Goal: Task Accomplishment & Management: Complete application form

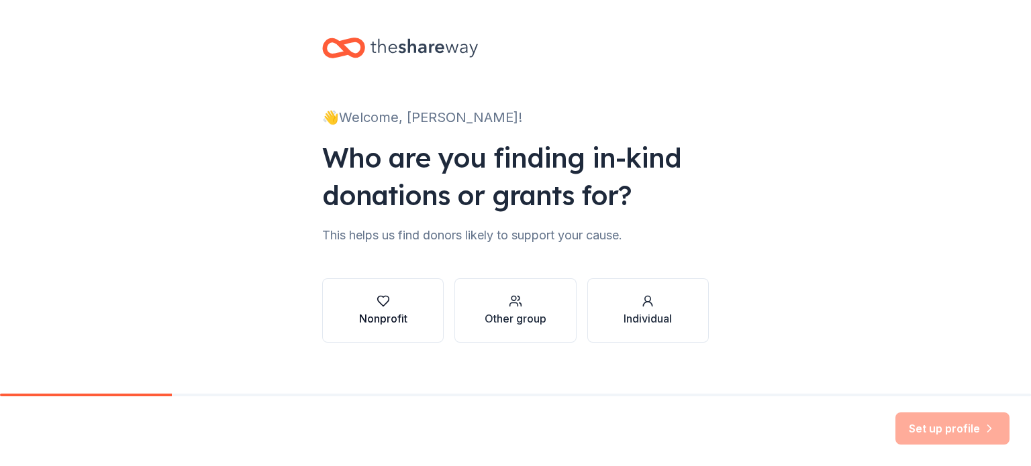
click at [360, 306] on div "button" at bounding box center [383, 301] width 48 height 13
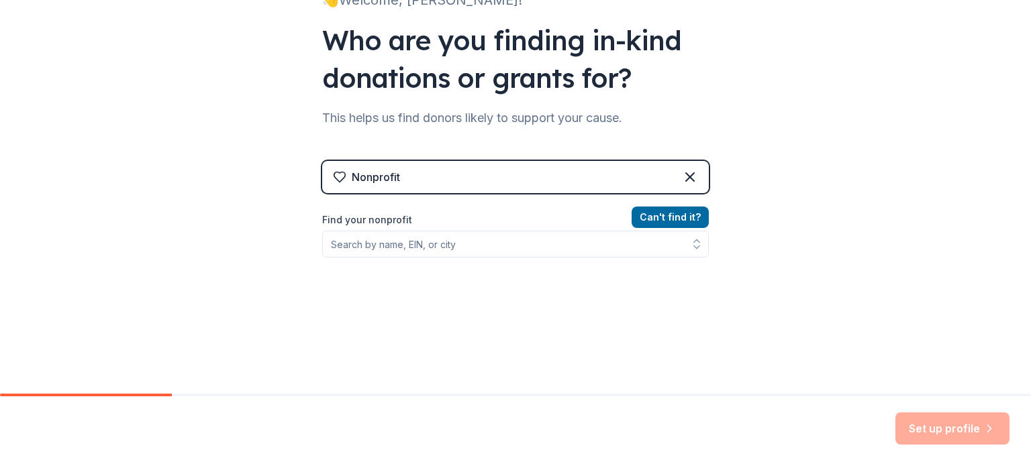
scroll to position [118, 0]
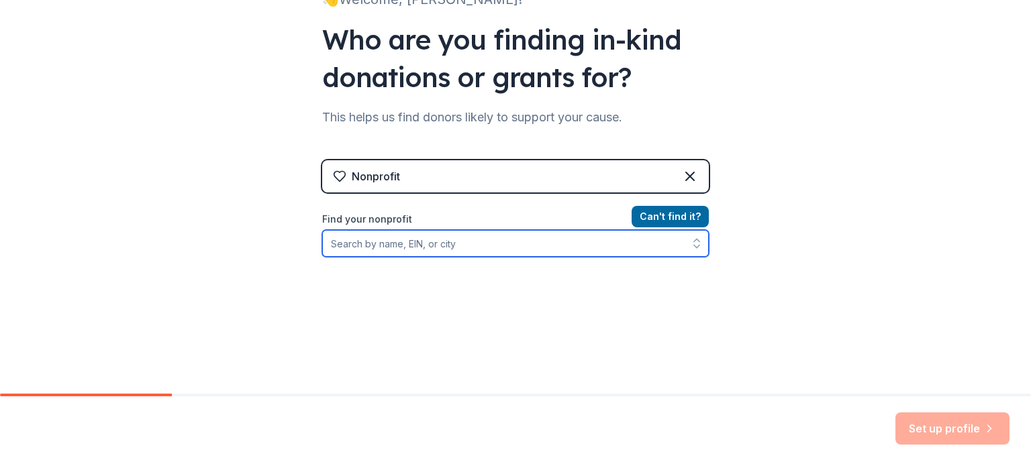
click at [427, 248] on input "Find your nonprofit" at bounding box center [515, 243] width 386 height 27
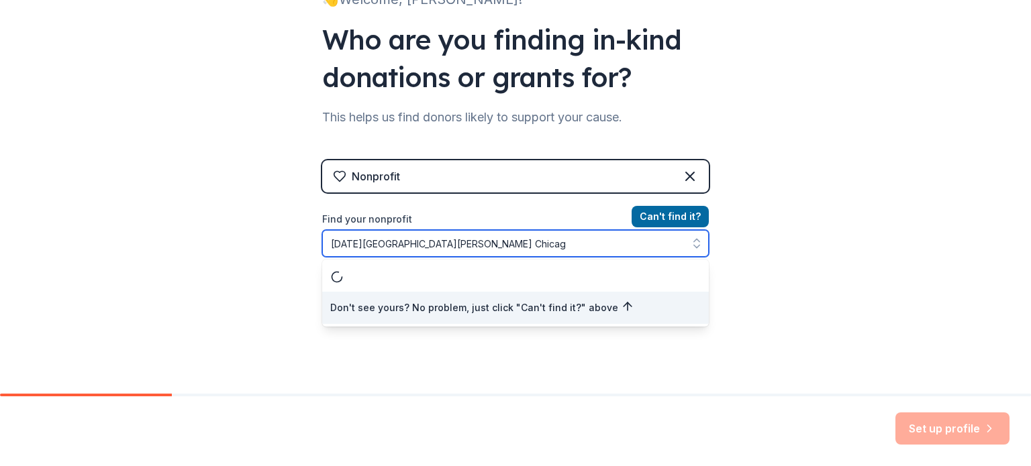
type input "[DATE][GEOGRAPHIC_DATA][PERSON_NAME] [GEOGRAPHIC_DATA]"
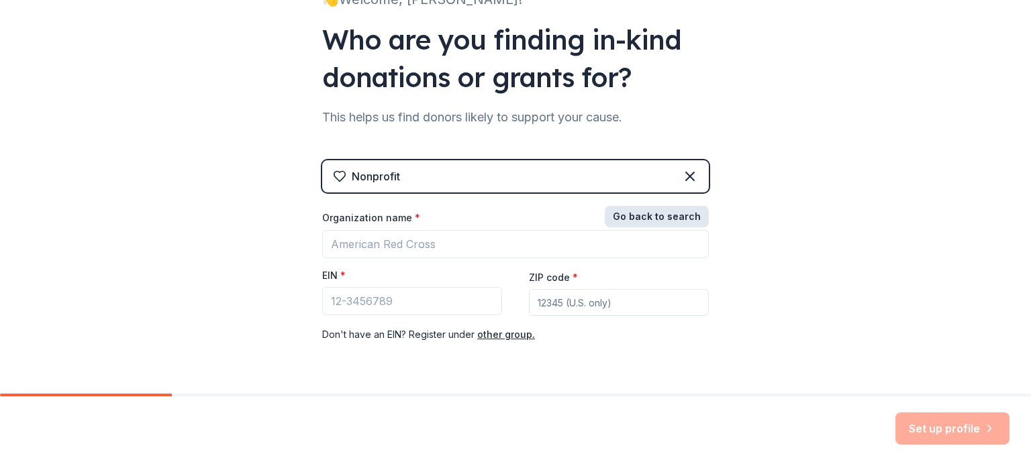
click at [651, 219] on button "Go back to search" at bounding box center [657, 216] width 104 height 21
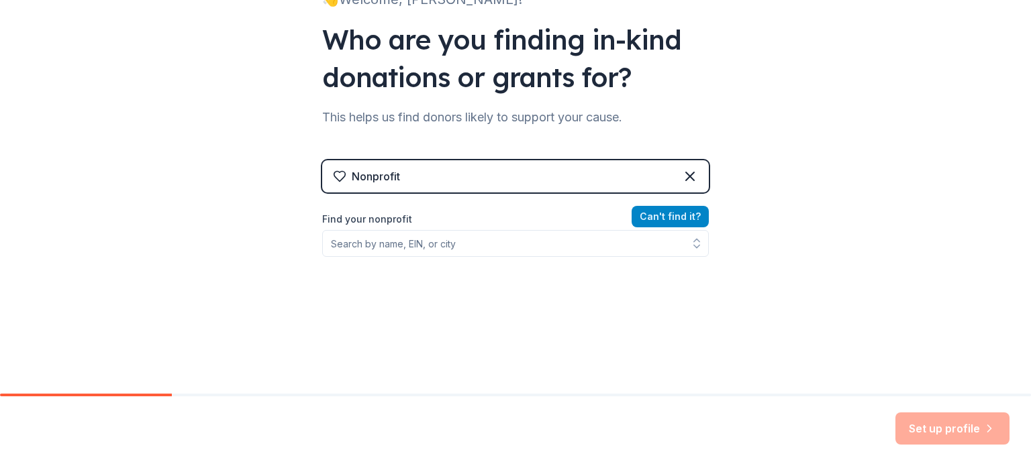
click at [651, 219] on button "Can ' t find it?" at bounding box center [669, 216] width 77 height 21
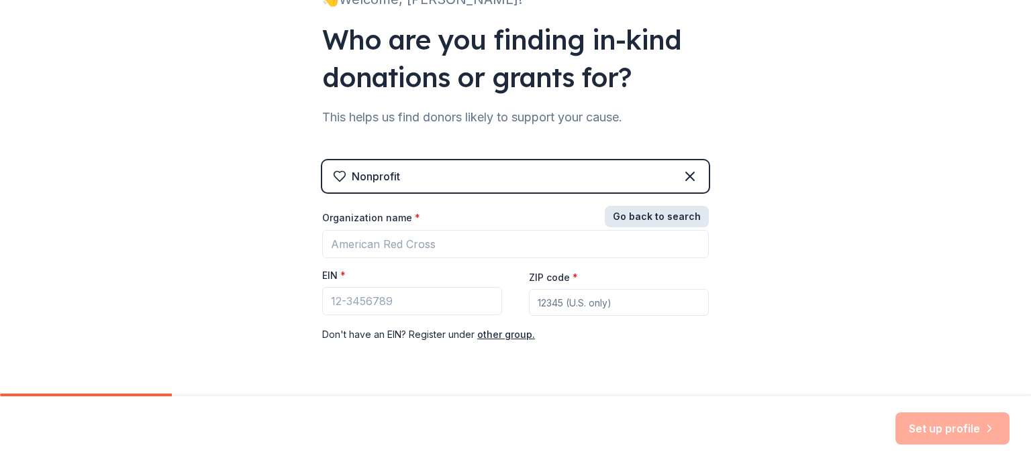
click at [633, 217] on button "Go back to search" at bounding box center [657, 216] width 104 height 21
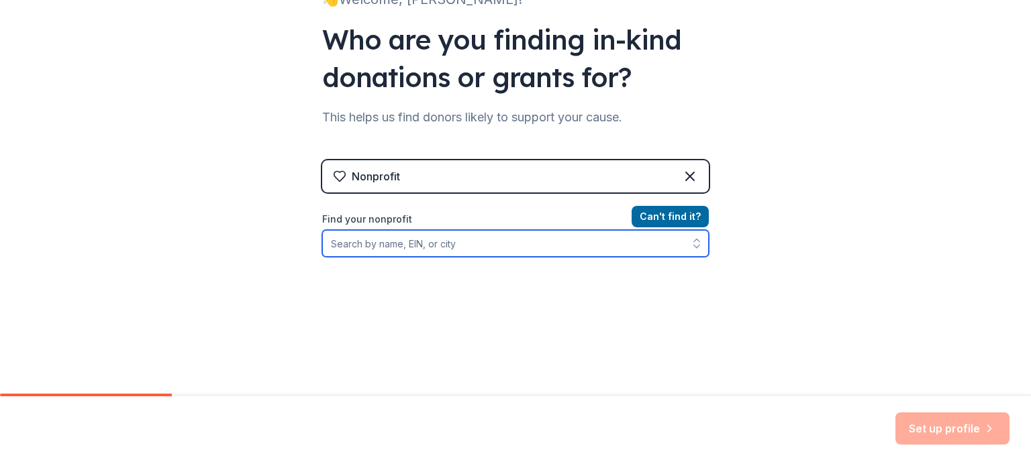
click at [458, 236] on input "Find your nonprofit" at bounding box center [515, 243] width 386 height 27
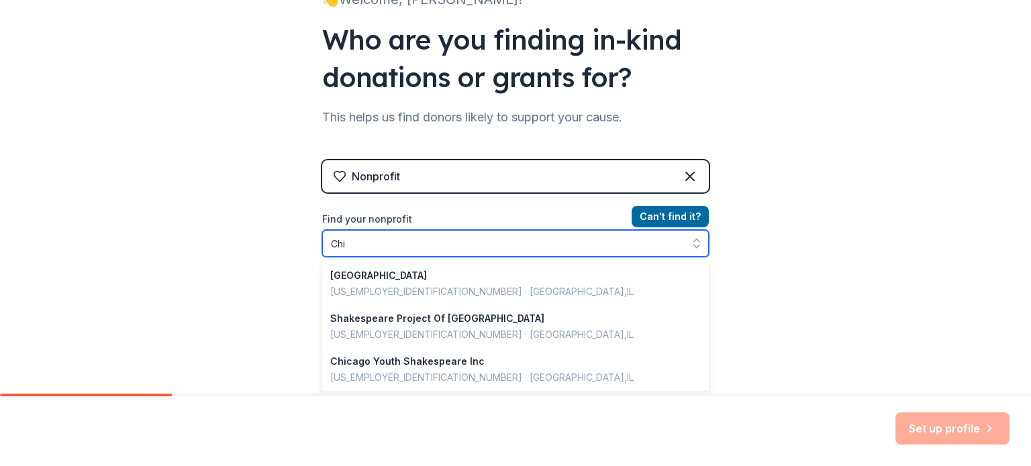
type input "Ch"
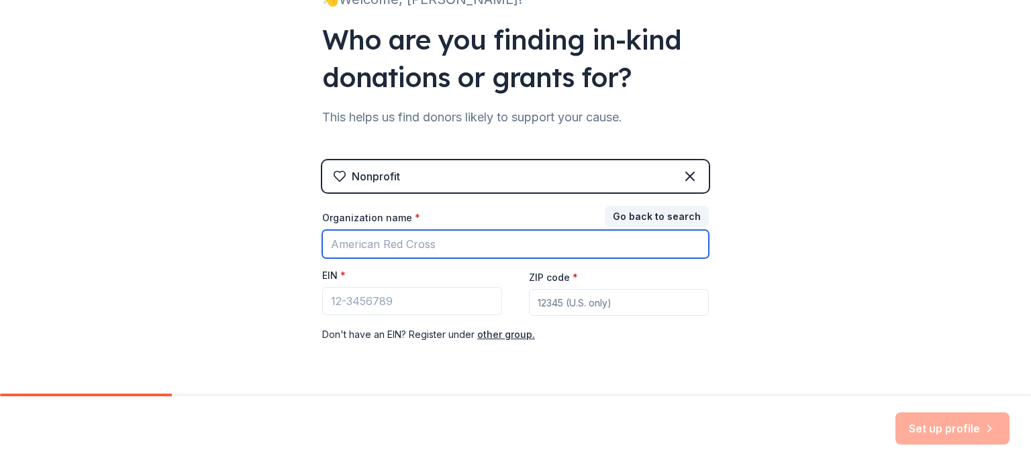
click at [454, 249] on input "Organization name *" at bounding box center [515, 244] width 386 height 28
type input "[DATE][GEOGRAPHIC_DATA][PERSON_NAME] [GEOGRAPHIC_DATA]"
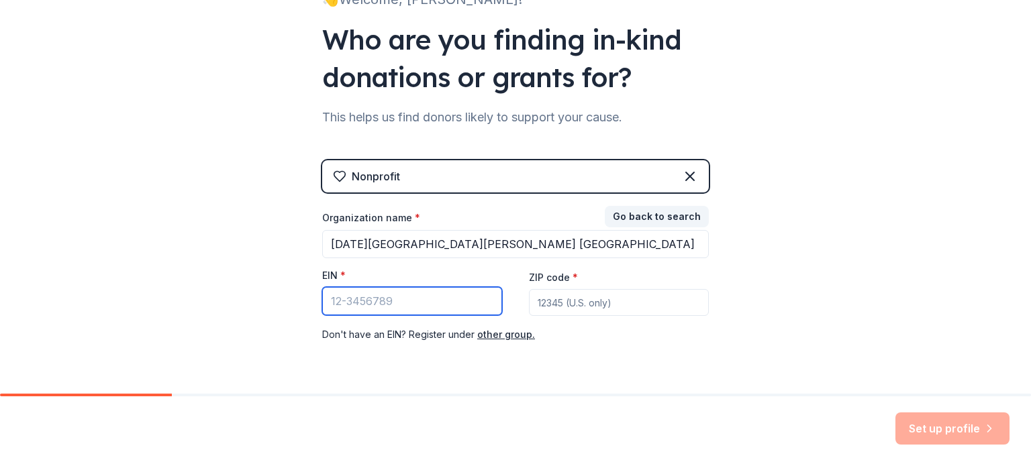
click at [378, 297] on input "EIN *" at bounding box center [412, 301] width 180 height 28
type input "[US_EMPLOYER_IDENTIFICATION_NUMBER]"
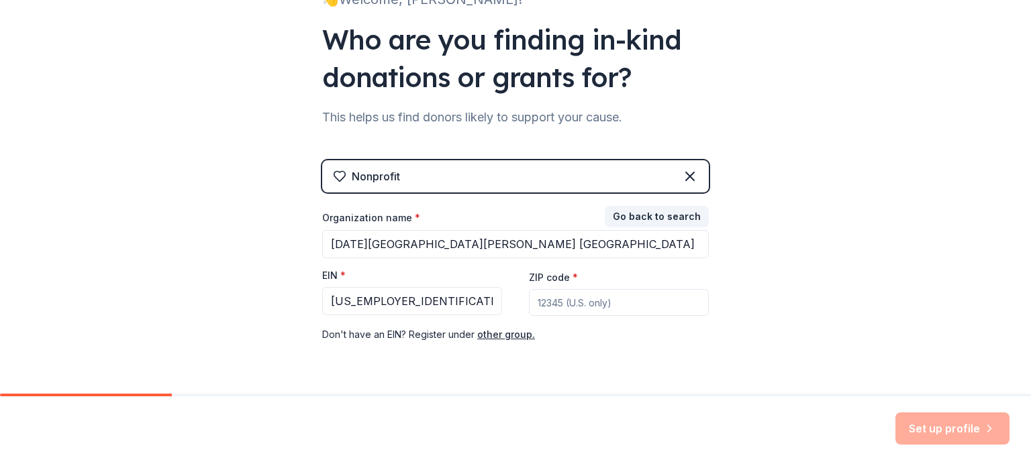
click at [553, 301] on input "ZIP code *" at bounding box center [619, 302] width 180 height 27
type input "60609"
click at [947, 423] on button "Set up profile" at bounding box center [952, 429] width 114 height 32
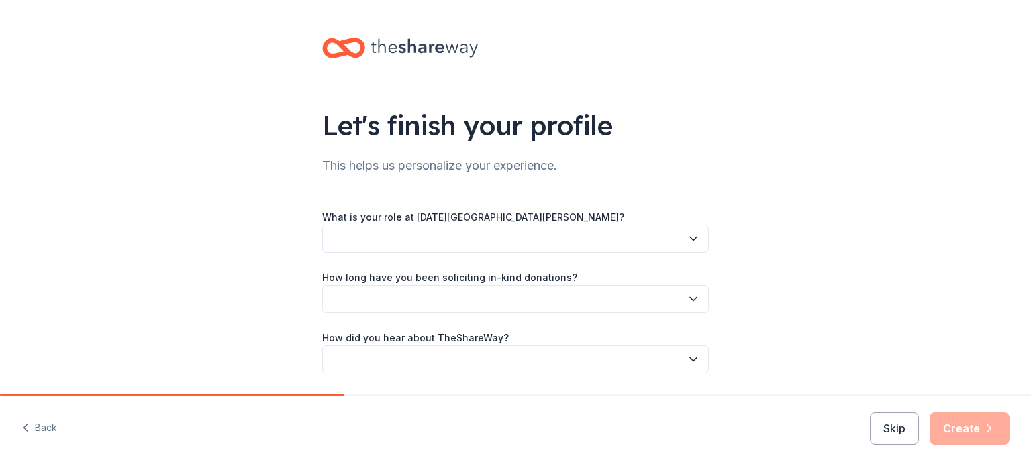
scroll to position [44, 0]
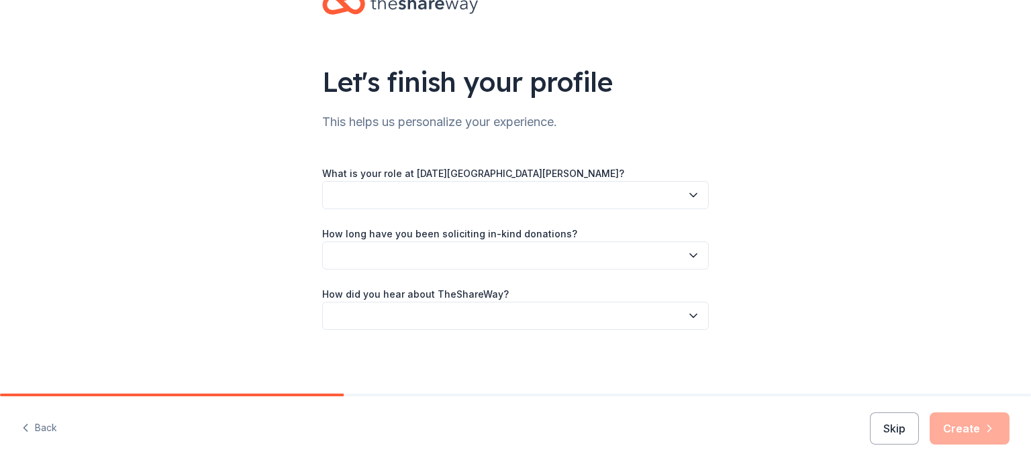
click at [687, 191] on icon "button" at bounding box center [692, 195] width 13 height 13
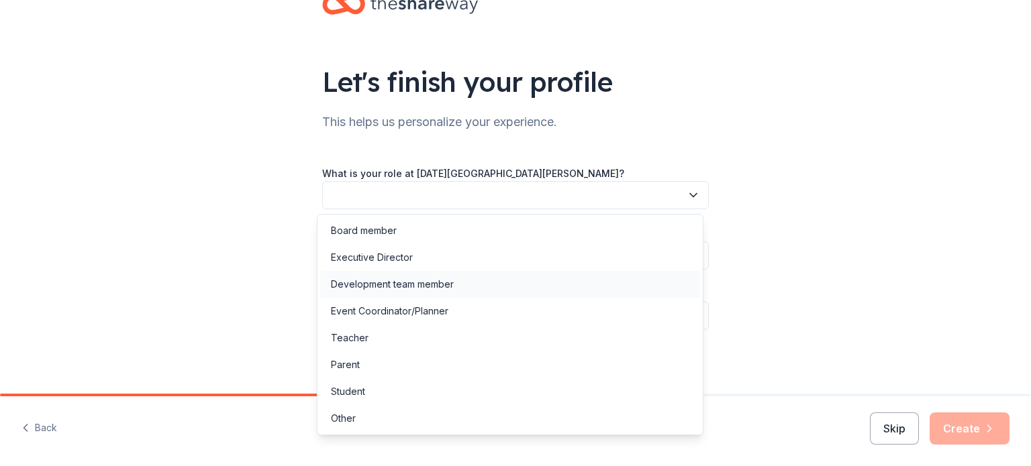
click at [429, 282] on div "Development team member" at bounding box center [392, 284] width 123 height 16
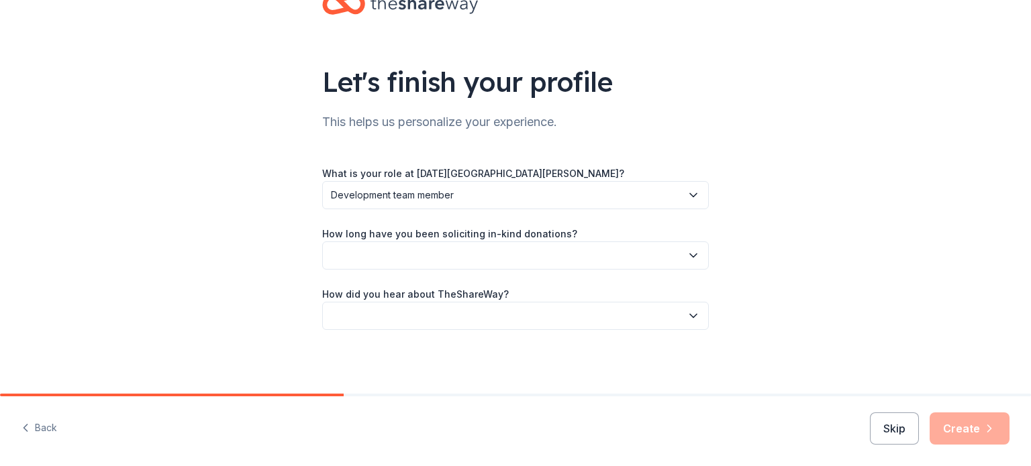
click at [425, 254] on button "button" at bounding box center [515, 256] width 386 height 28
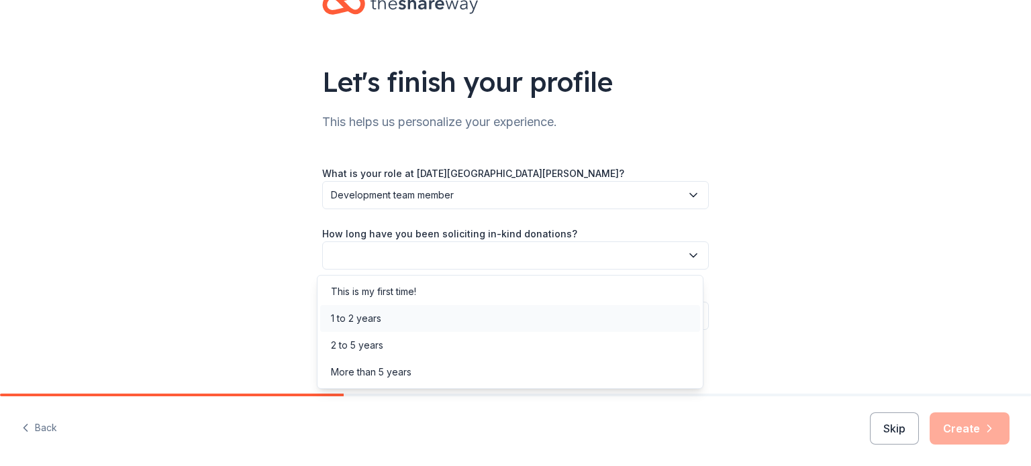
click at [401, 324] on div "1 to 2 years" at bounding box center [510, 318] width 380 height 27
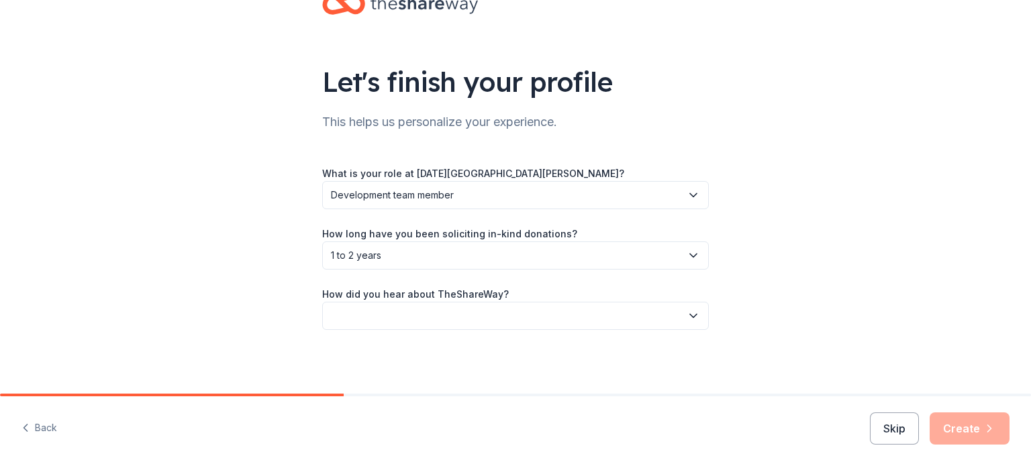
click at [401, 315] on button "button" at bounding box center [515, 316] width 386 height 28
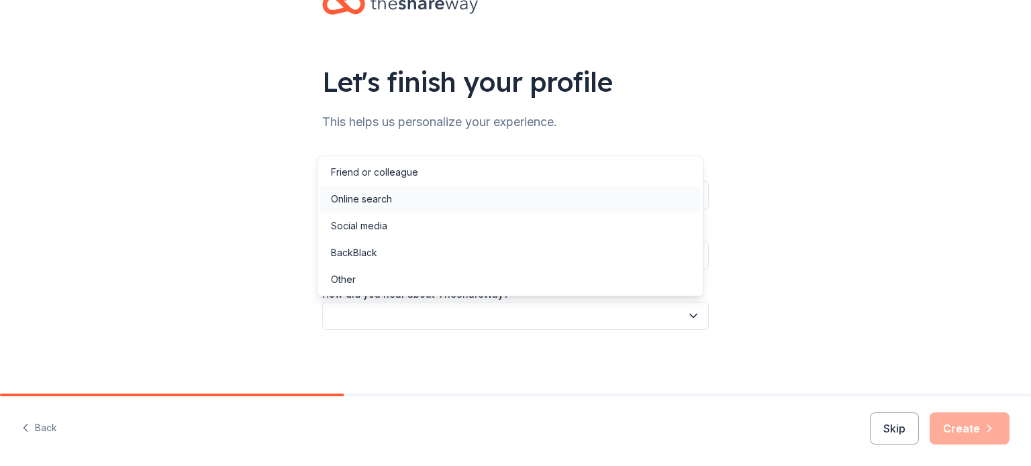
click at [389, 196] on div "Online search" at bounding box center [361, 199] width 61 height 16
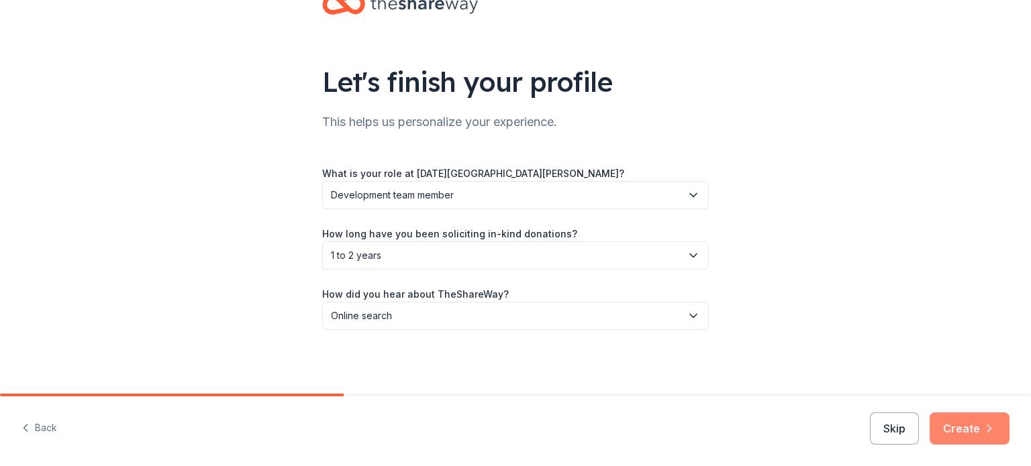
click at [970, 426] on button "Create" at bounding box center [969, 429] width 80 height 32
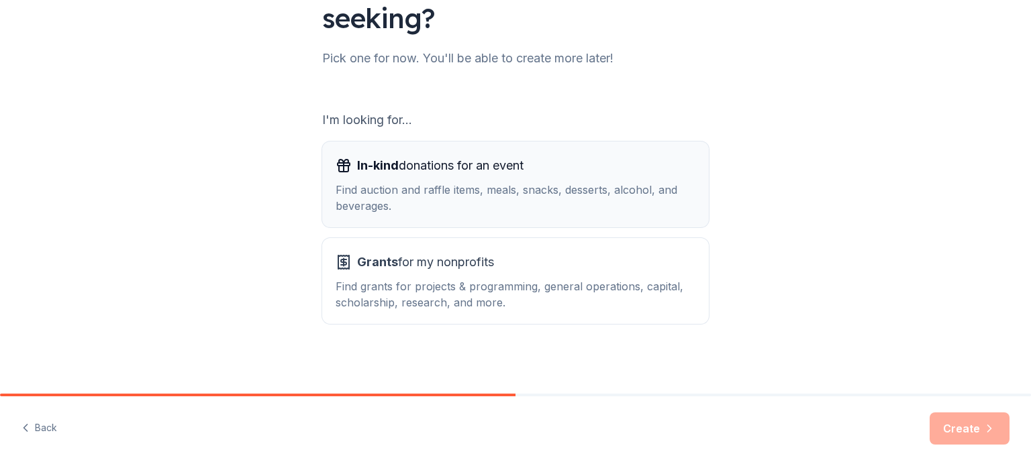
scroll to position [145, 0]
click at [529, 176] on div "In-kind donations for an event" at bounding box center [515, 165] width 360 height 21
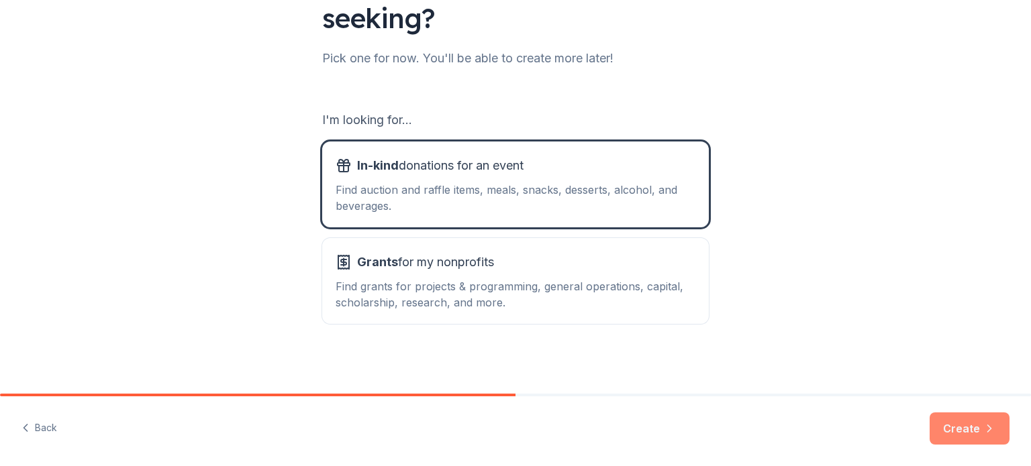
click at [966, 426] on button "Create" at bounding box center [969, 429] width 80 height 32
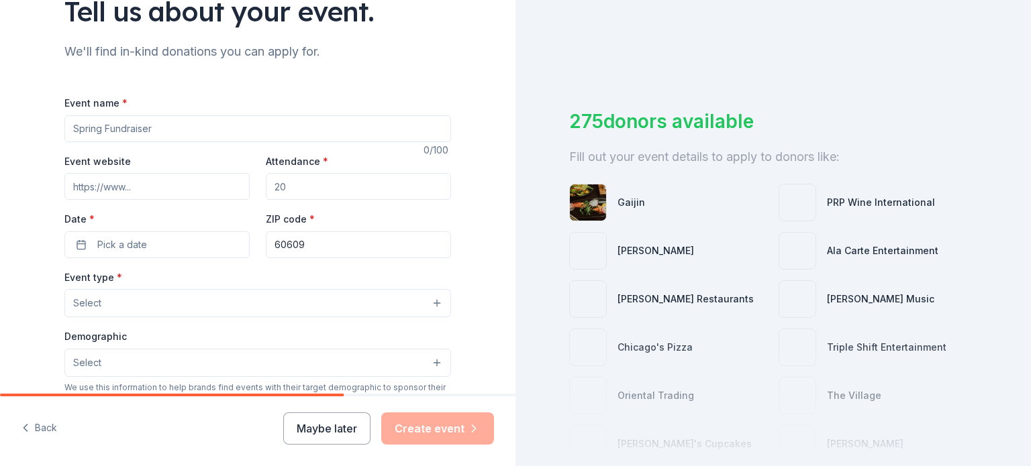
scroll to position [105, 0]
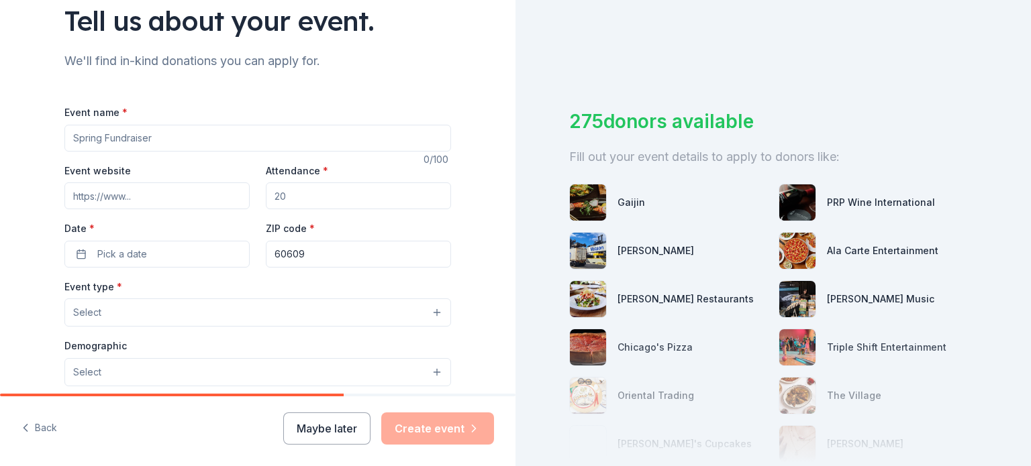
click at [188, 131] on input "Event name *" at bounding box center [257, 138] width 386 height 27
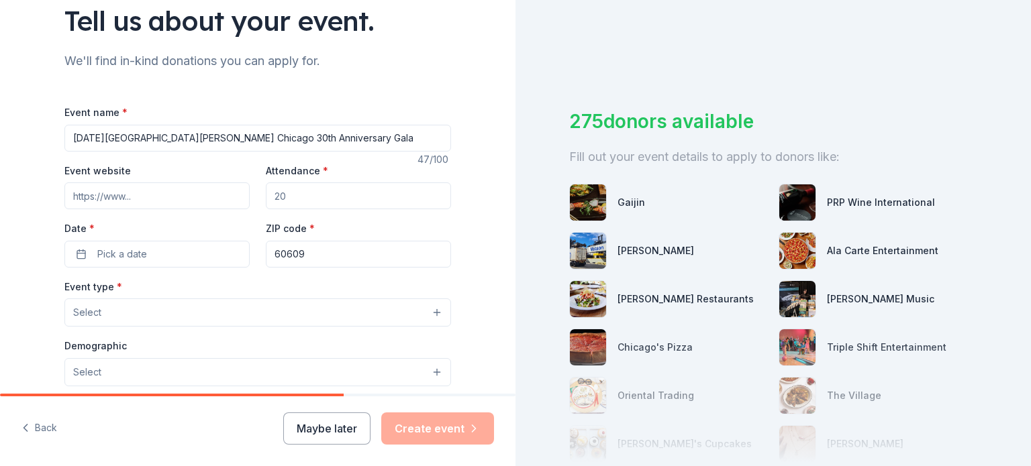
type input "[DATE][GEOGRAPHIC_DATA][PERSON_NAME] Chicago 30th Anniversary Gala"
click at [182, 193] on input "Event website" at bounding box center [156, 195] width 185 height 27
paste input "[URL][DOMAIN_NAME]"
type input "[URL][DOMAIN_NAME]"
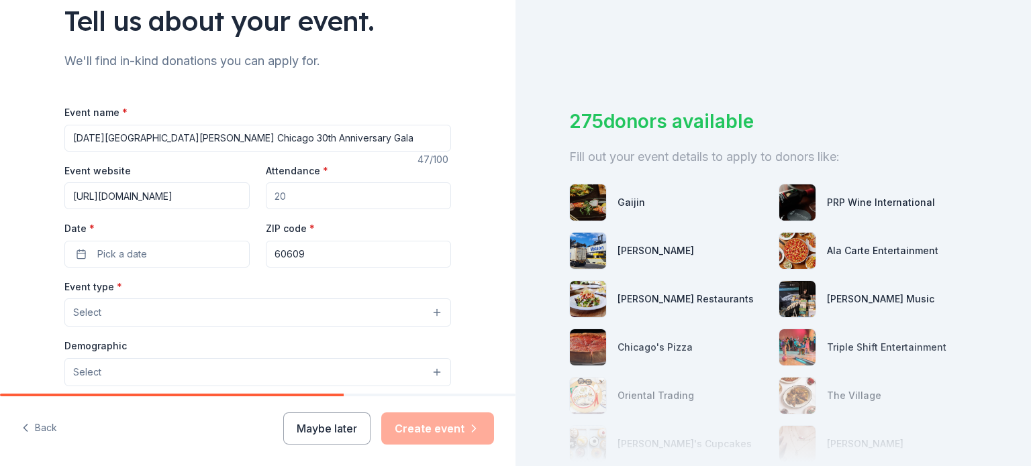
click at [330, 206] on input "Attendance *" at bounding box center [358, 195] width 185 height 27
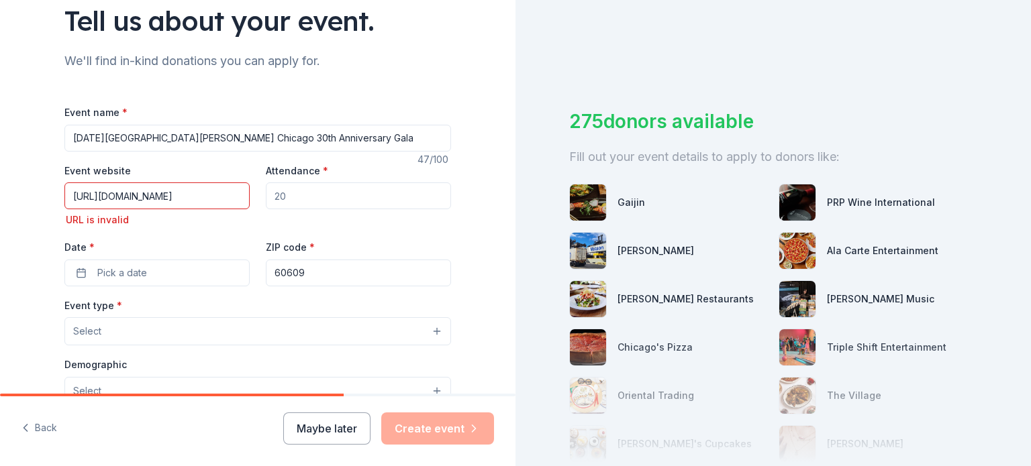
click at [187, 195] on input "[URL][DOMAIN_NAME]" at bounding box center [156, 195] width 185 height 27
type input "[DOMAIN_NAME][URL]"
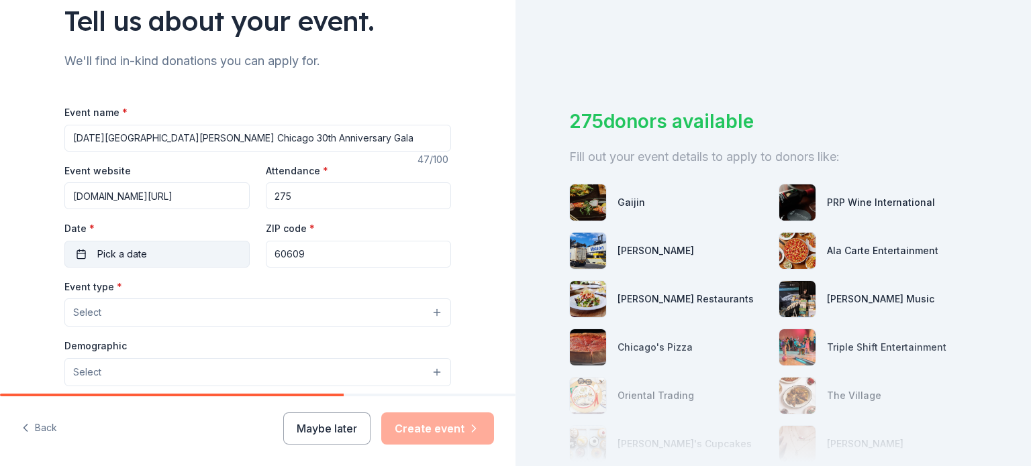
type input "275"
click at [170, 252] on button "Pick a date" at bounding box center [156, 254] width 185 height 27
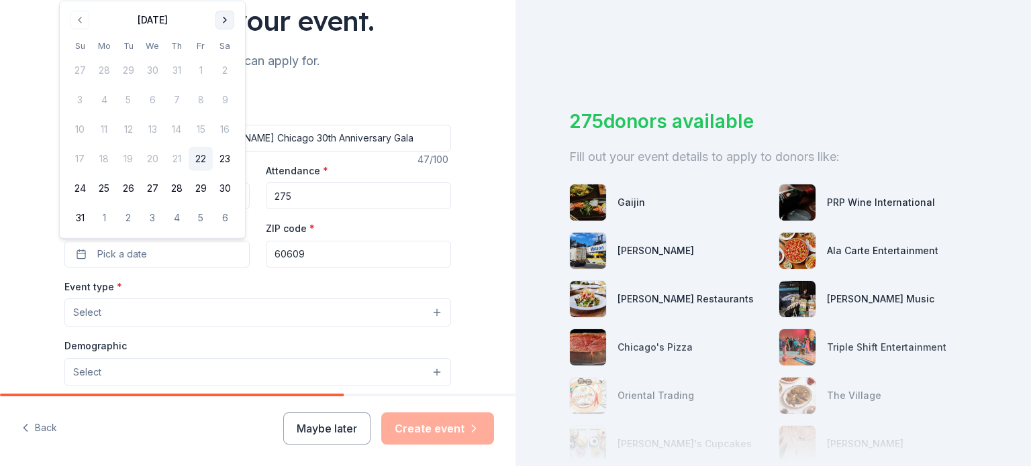
click at [221, 23] on button "Go to next month" at bounding box center [224, 20] width 19 height 19
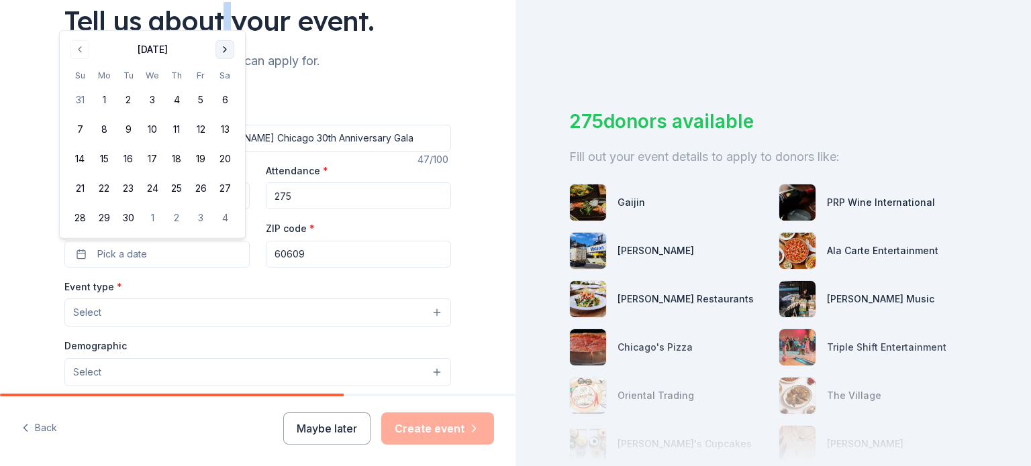
click at [221, 23] on div "Tell us about your event." at bounding box center [257, 21] width 386 height 38
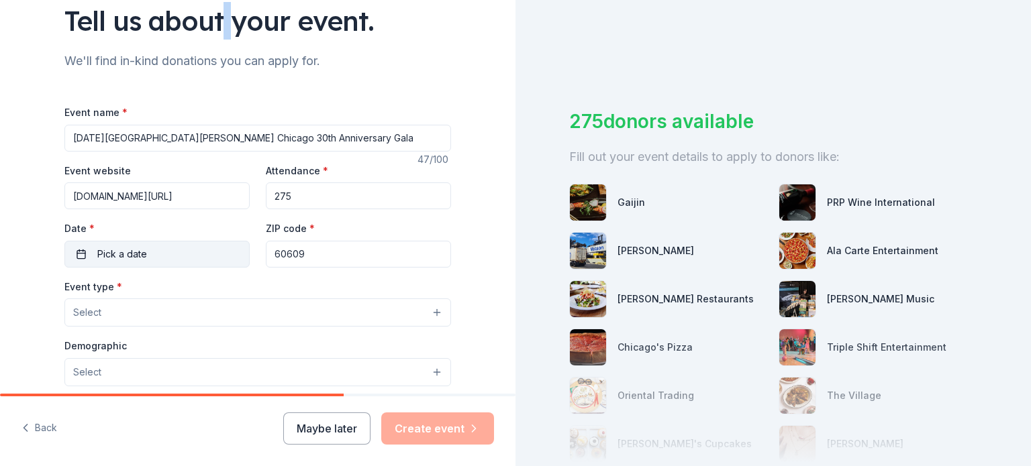
click at [125, 257] on span "Pick a date" at bounding box center [122, 254] width 50 height 16
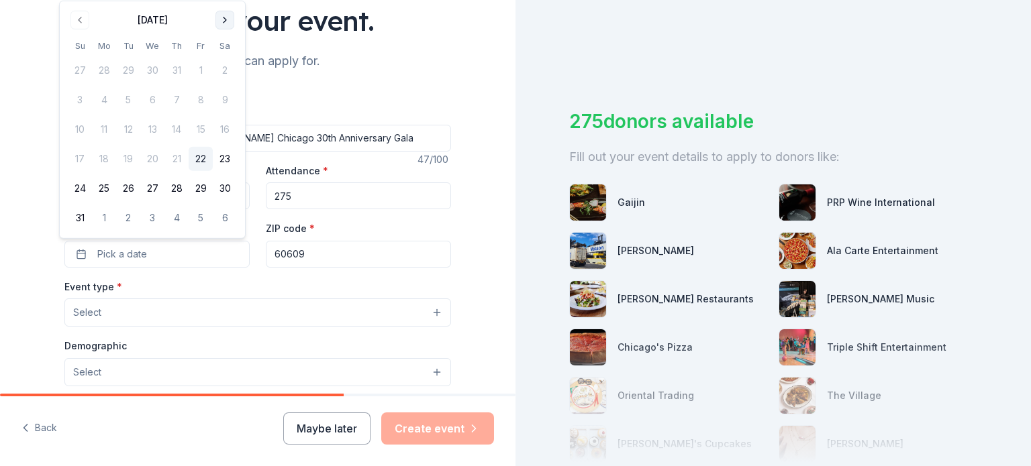
click at [226, 19] on button "Go to next month" at bounding box center [224, 20] width 19 height 19
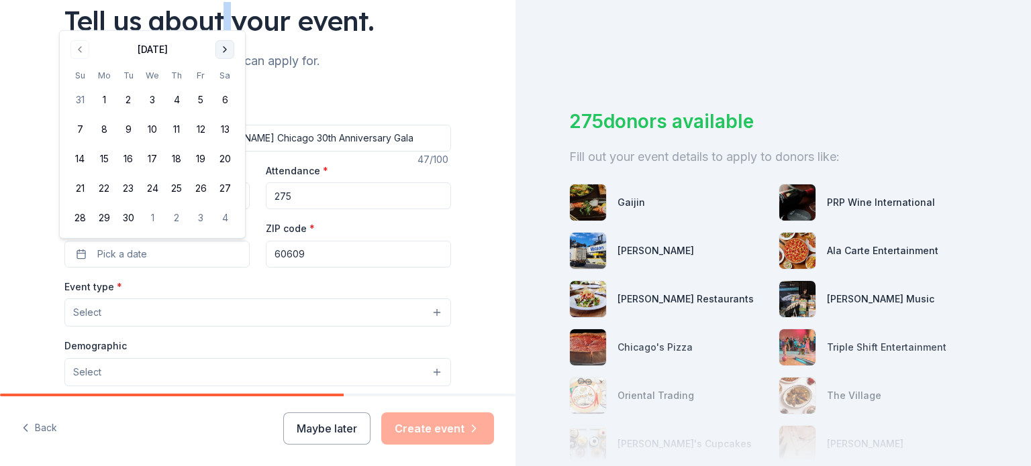
click at [224, 50] on button "Go to next month" at bounding box center [224, 49] width 19 height 19
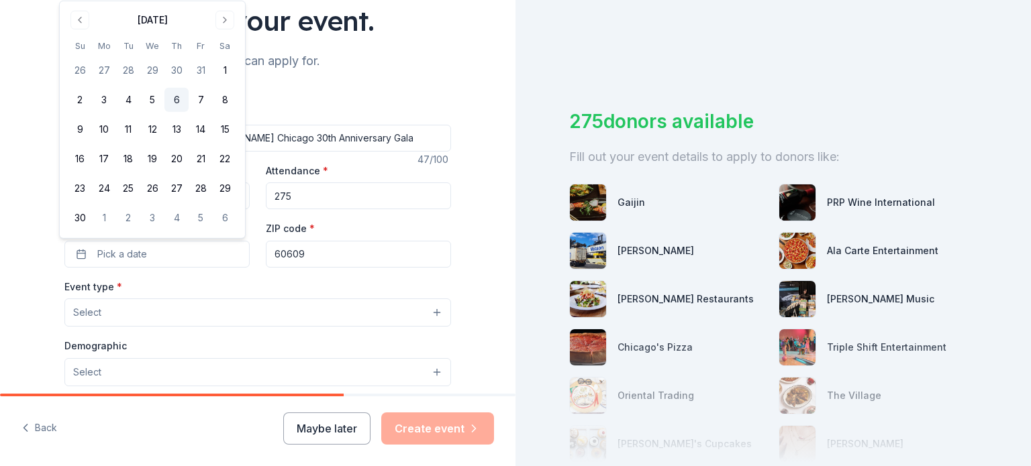
click at [173, 95] on button "6" at bounding box center [176, 100] width 24 height 24
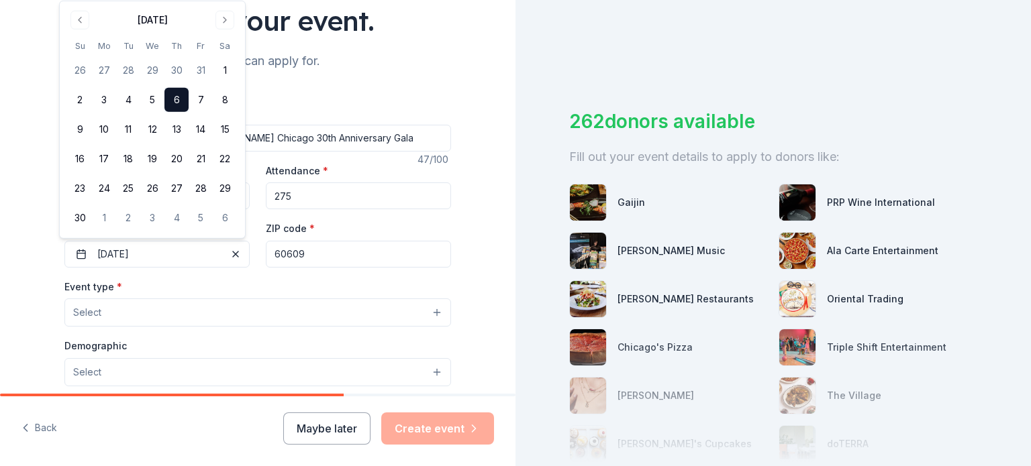
click at [13, 270] on div "Tell us about your event. We'll find in-kind donations you can apply for. Event…" at bounding box center [257, 341] width 515 height 893
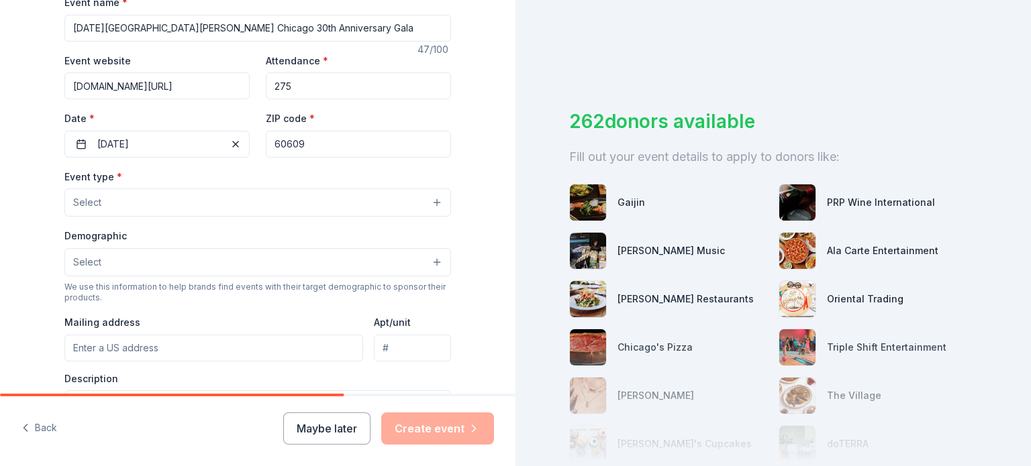
scroll to position [223, 0]
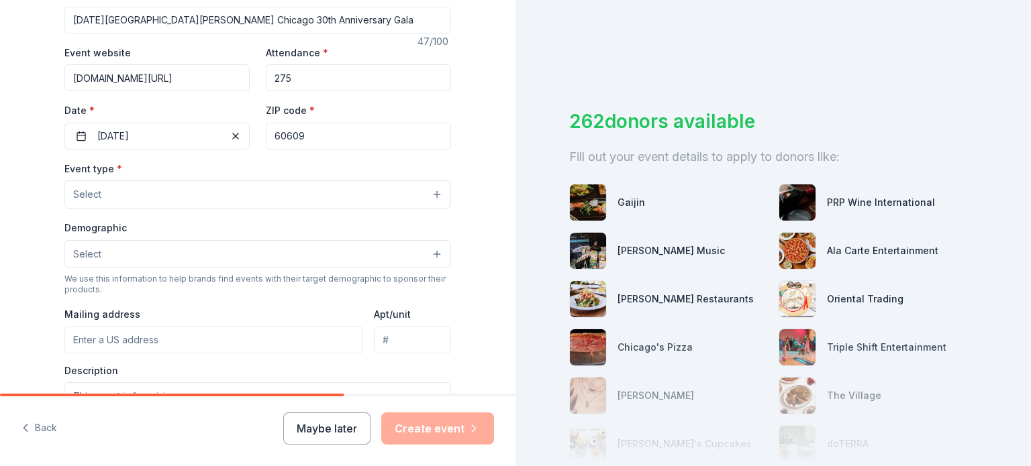
click at [95, 203] on button "Select" at bounding box center [257, 194] width 386 height 28
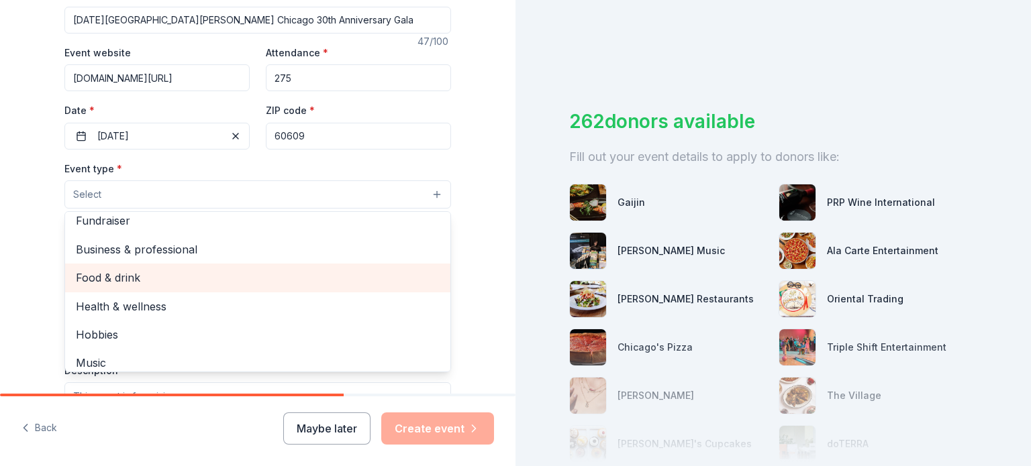
scroll to position [0, 0]
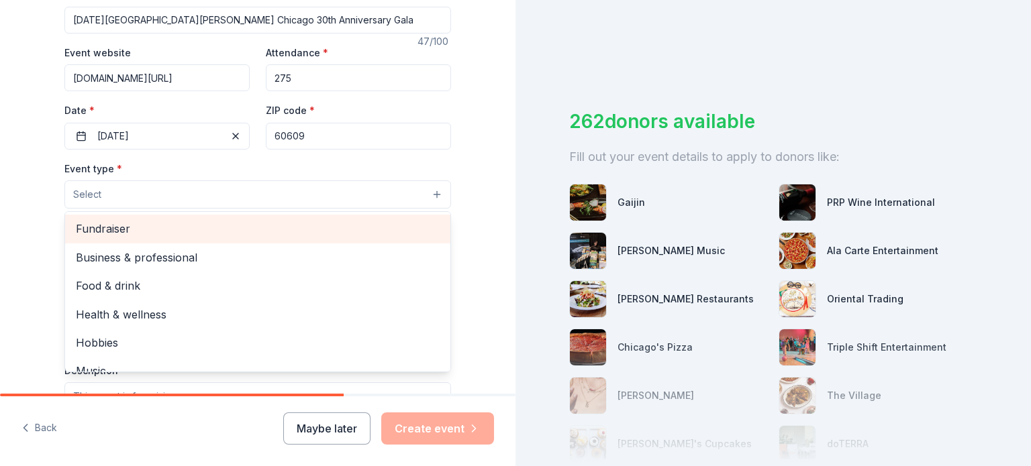
click at [108, 232] on span "Fundraiser" at bounding box center [258, 228] width 364 height 17
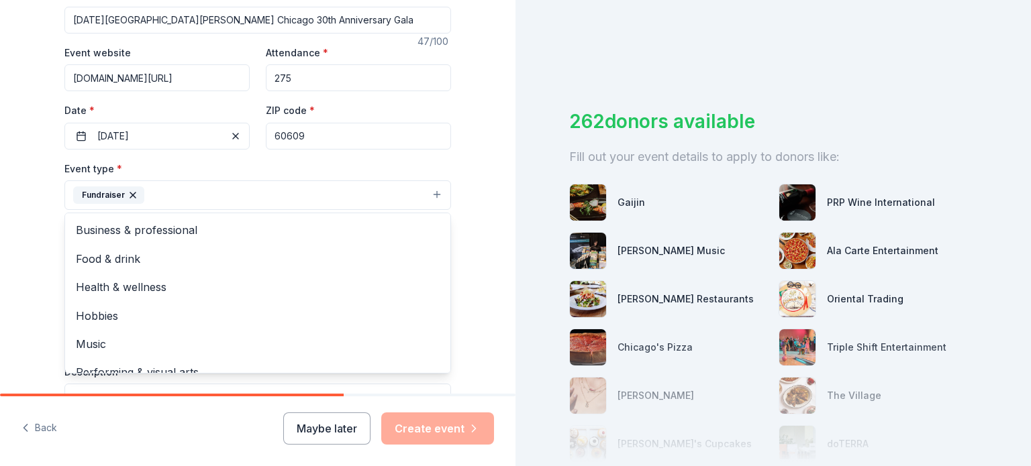
click at [30, 252] on div "Tell us about your event. We'll find in-kind donations you can apply for. Event…" at bounding box center [257, 224] width 515 height 894
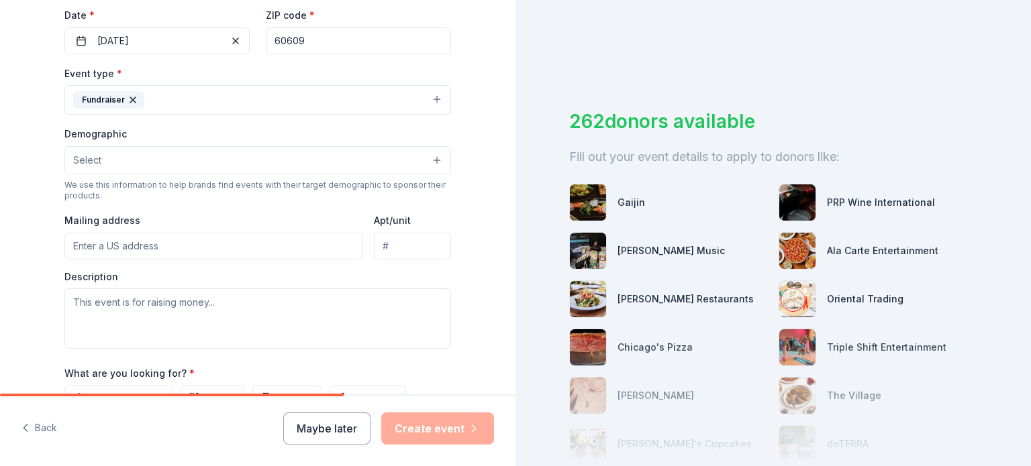
scroll to position [348, 0]
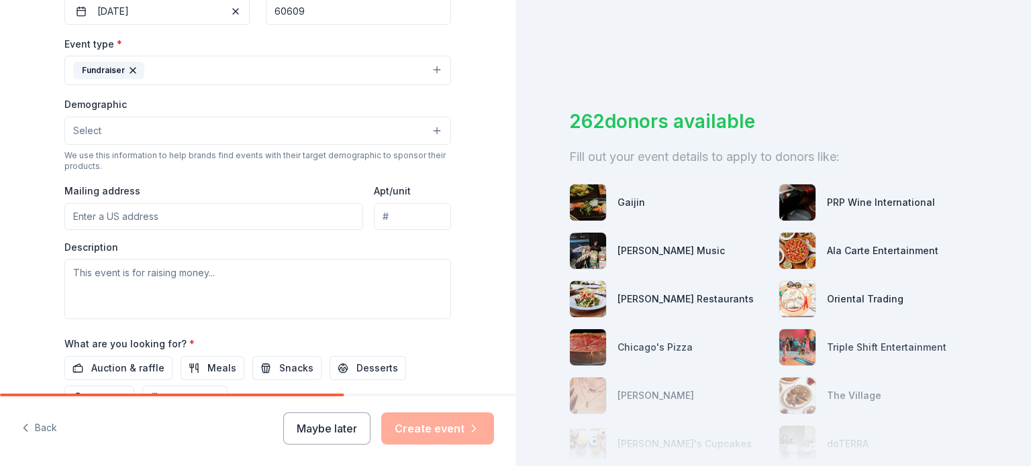
click at [113, 214] on input "Mailing address" at bounding box center [213, 216] width 299 height 27
paste input "[STREET_ADDRESS]"
type input "[STREET_ADDRESS]"
click at [117, 276] on textarea at bounding box center [257, 289] width 386 height 60
click at [0, 305] on div "Tell us about your event. We'll find in-kind donations you can apply for. Event…" at bounding box center [257, 99] width 515 height 894
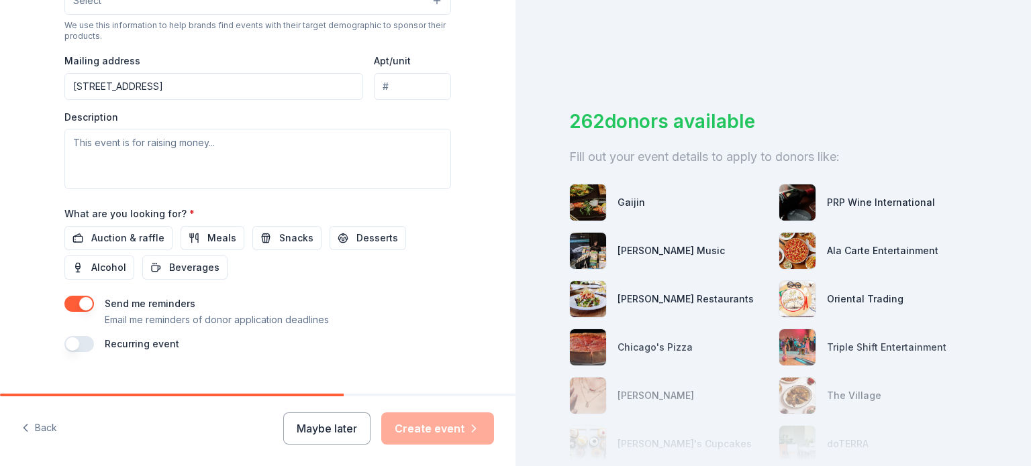
scroll to position [493, 0]
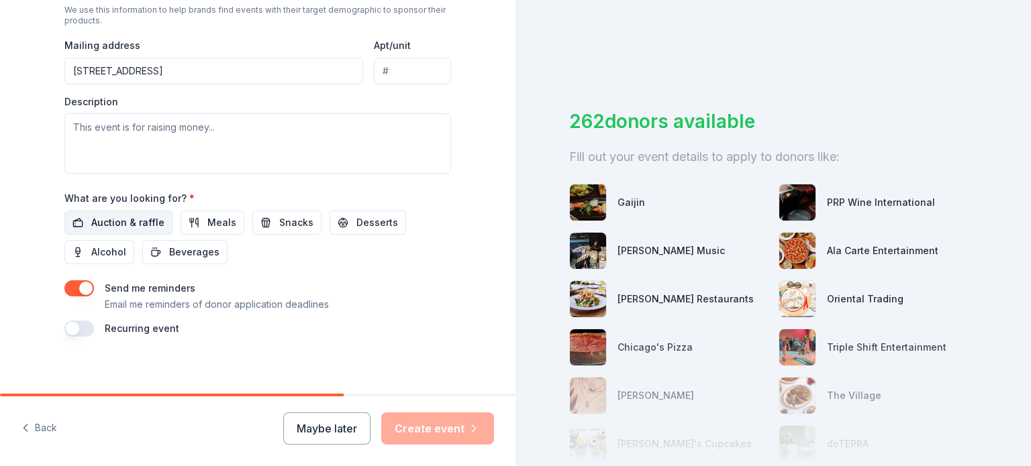
click at [99, 215] on span "Auction & raffle" at bounding box center [127, 223] width 73 height 16
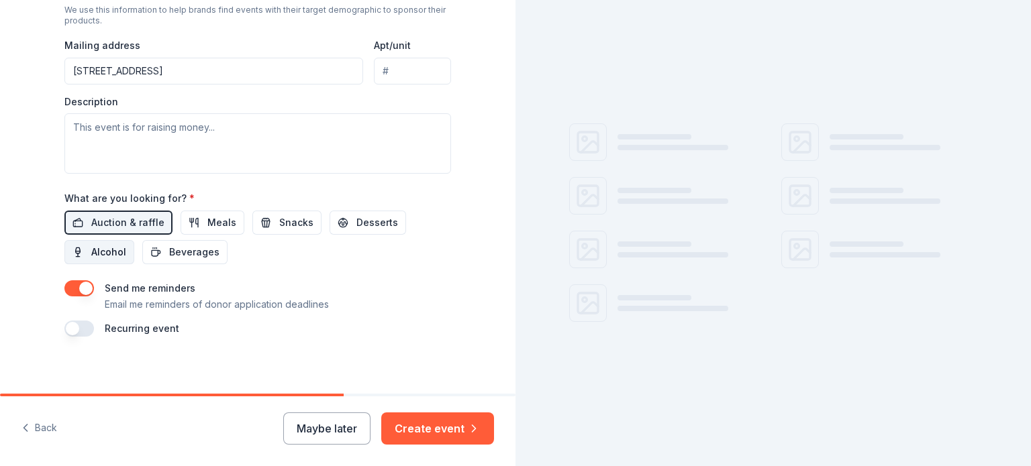
click at [94, 252] on span "Alcohol" at bounding box center [108, 252] width 35 height 16
click at [81, 286] on button "button" at bounding box center [79, 288] width 30 height 16
